Goal: Check status: Check status

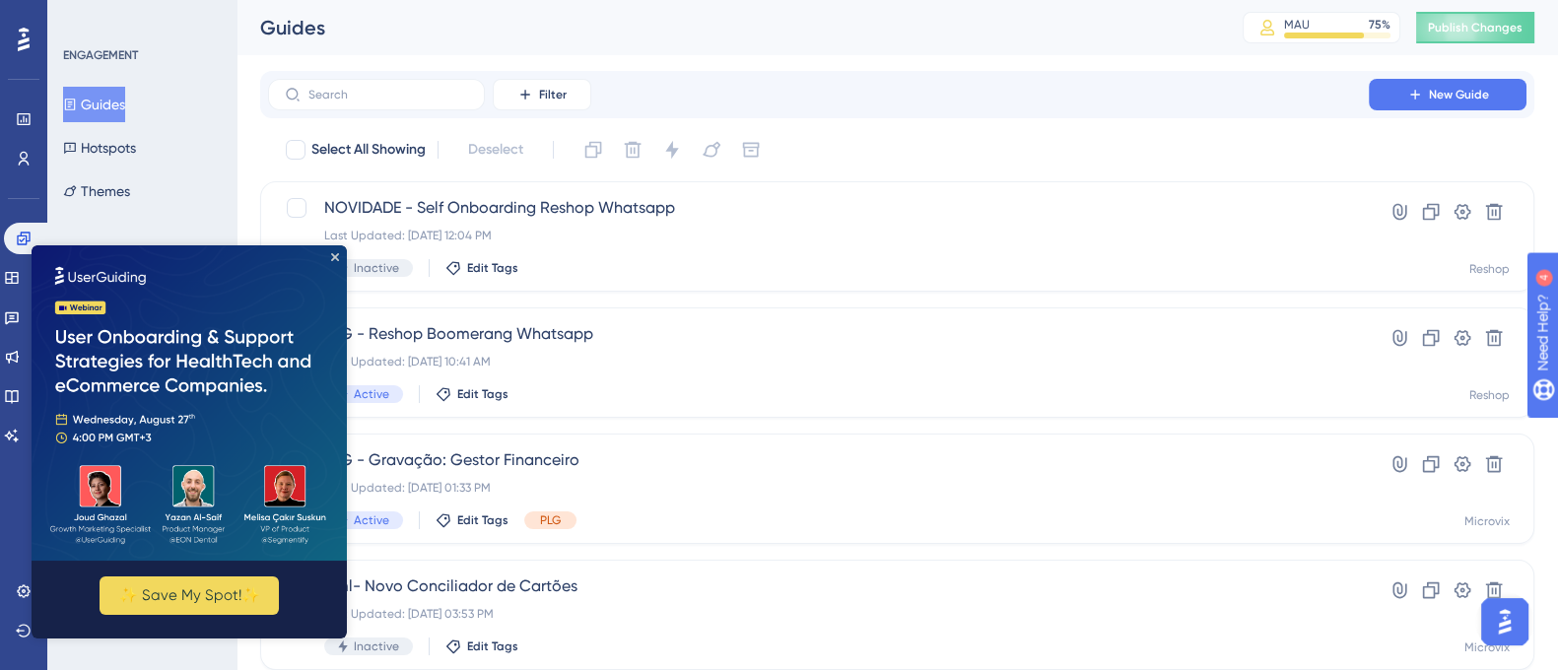
click at [330, 254] on img at bounding box center [189, 402] width 315 height 315
click at [337, 258] on icon "Close Preview" at bounding box center [335, 257] width 8 height 8
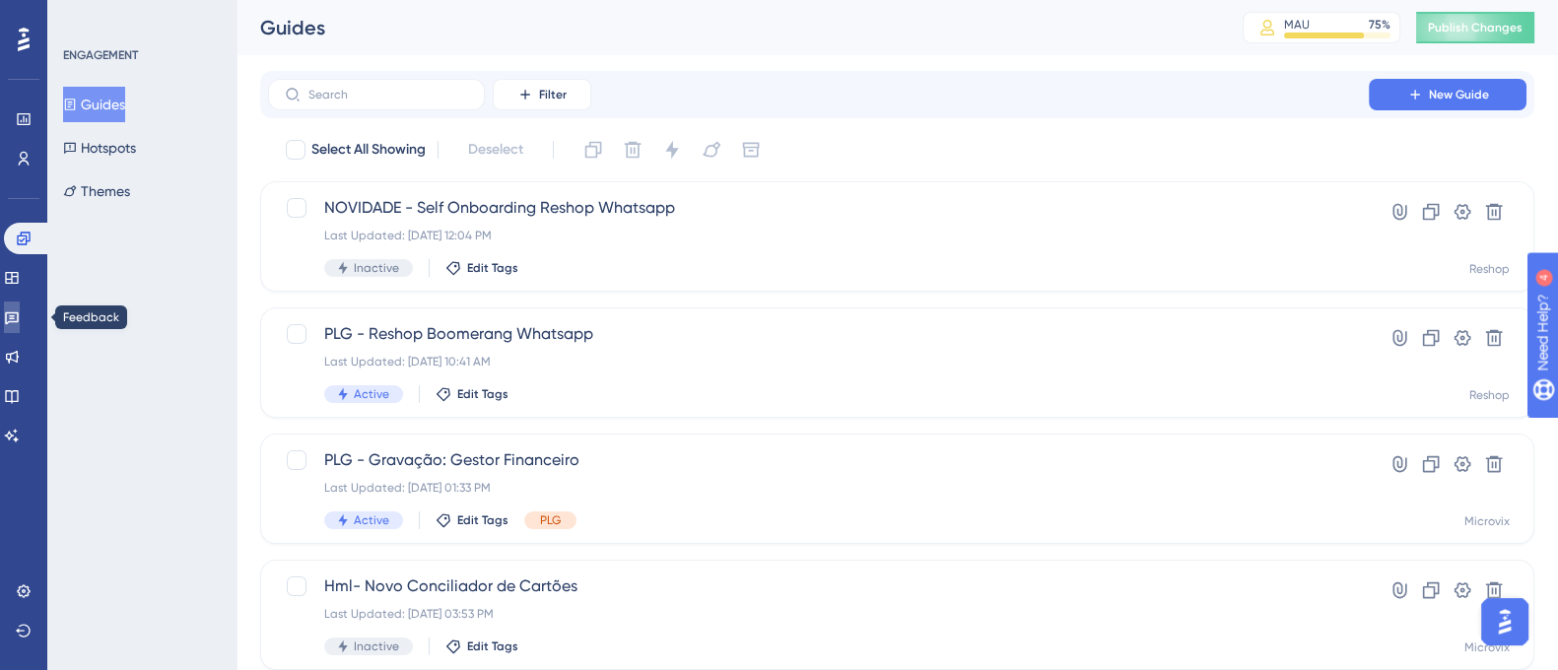
click at [20, 313] on icon at bounding box center [12, 317] width 16 height 16
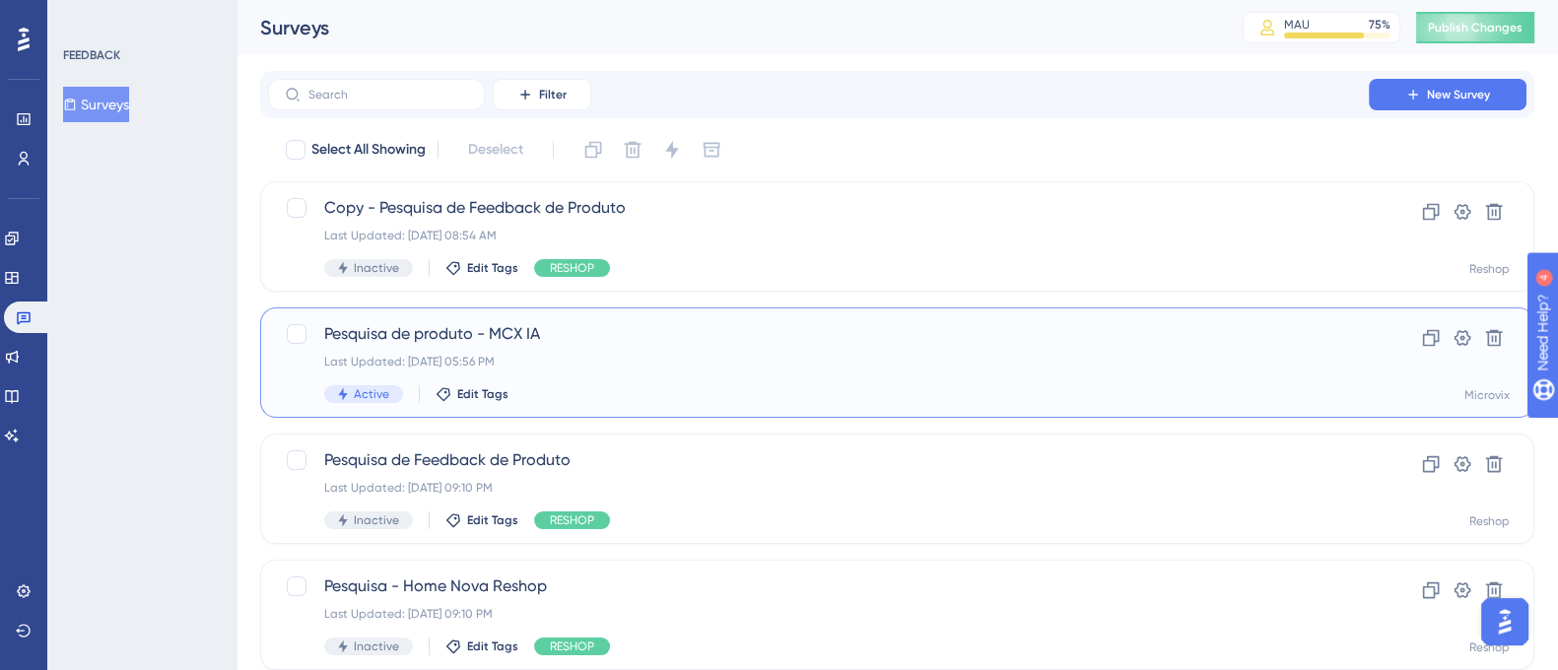
click at [775, 371] on div "Pesquisa de produto - MCX IA Last Updated: [DATE] 05:56 PM Active Edit Tags" at bounding box center [818, 362] width 988 height 81
